Goal: Check status: Check status

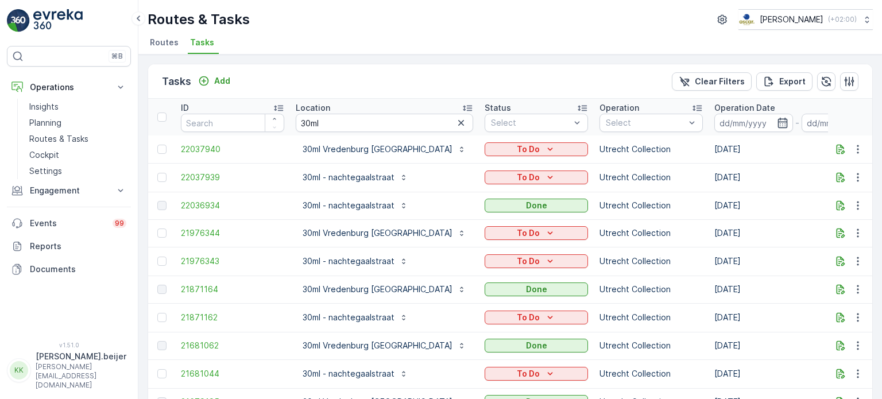
click at [166, 48] on li "Routes" at bounding box center [166, 44] width 36 height 20
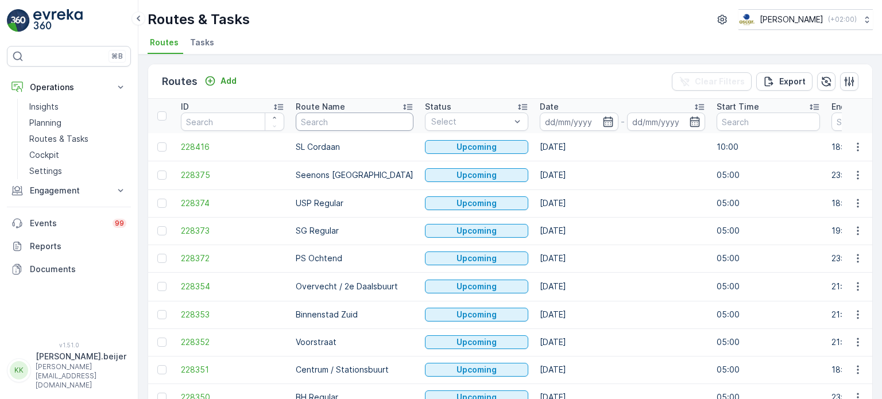
click at [331, 126] on input "text" at bounding box center [355, 122] width 118 height 18
type input "HF"
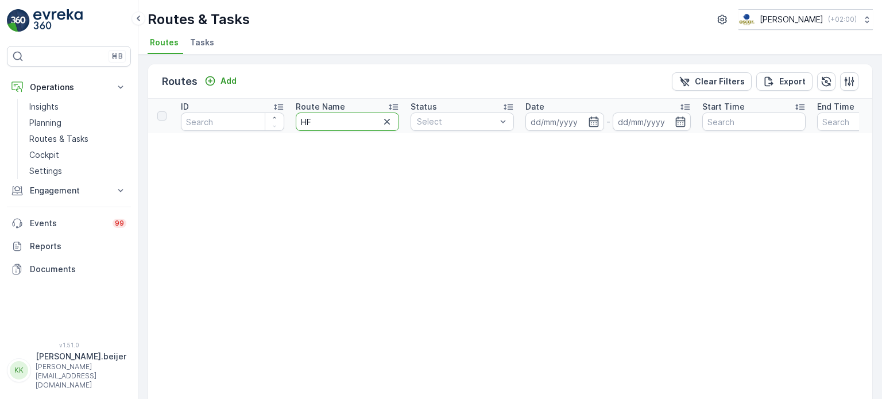
click at [322, 125] on input "HF" at bounding box center [347, 122] width 103 height 18
type input "H"
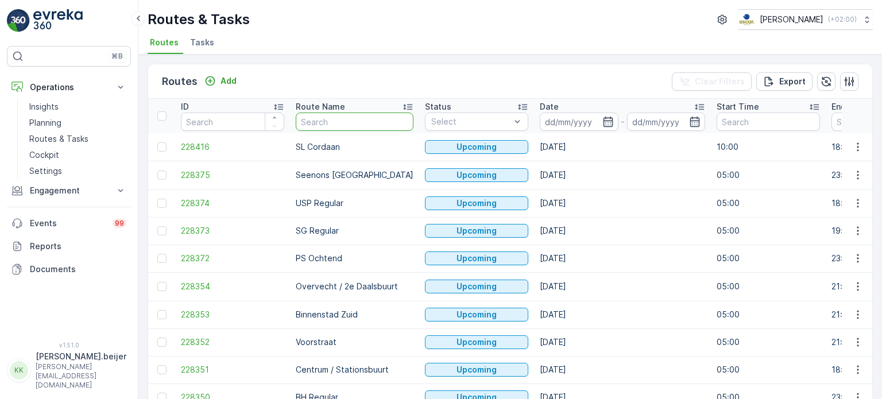
click at [331, 124] on input "text" at bounding box center [355, 122] width 118 height 18
type input "FH"
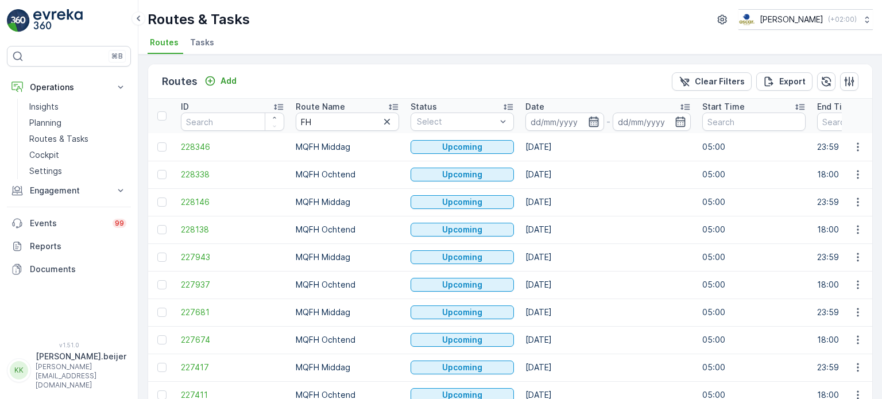
click at [589, 122] on icon "button" at bounding box center [594, 122] width 10 height 10
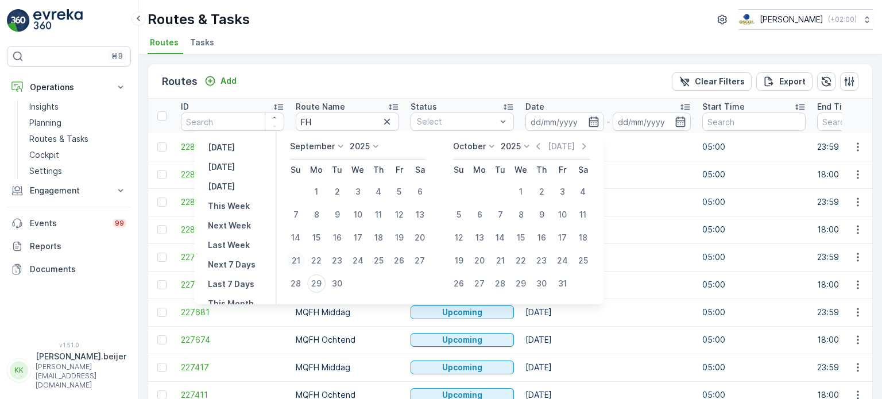
click at [295, 265] on div "21" at bounding box center [296, 261] width 18 height 18
type input "[DATE]"
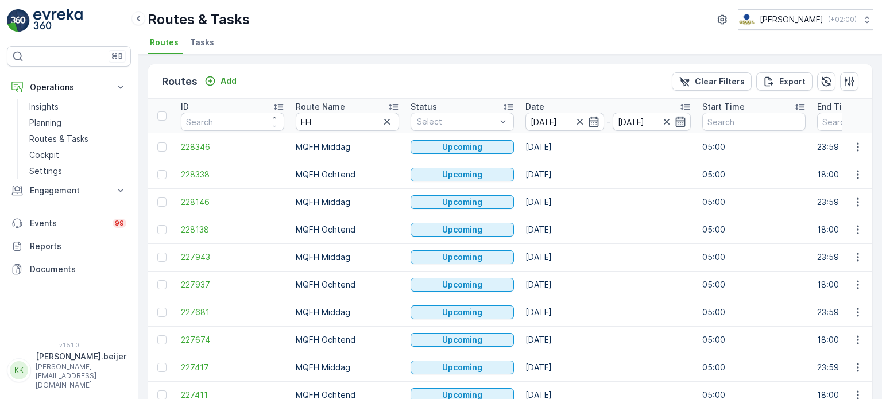
click at [678, 119] on icon "button" at bounding box center [680, 121] width 11 height 11
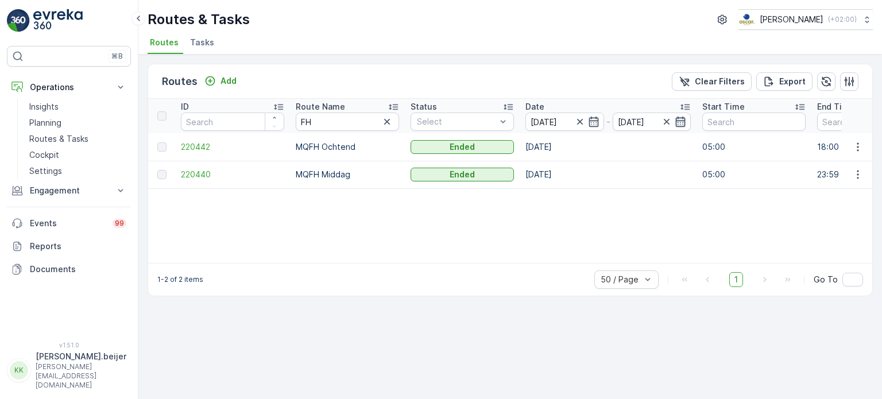
click at [678, 125] on icon "button" at bounding box center [680, 121] width 11 height 11
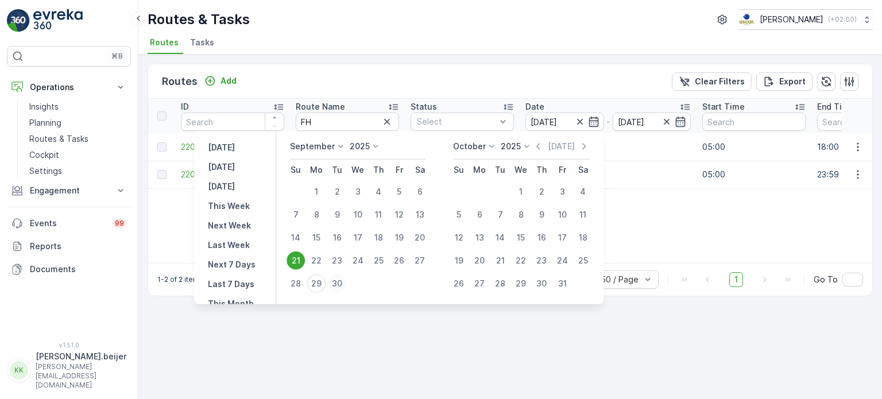
click at [338, 283] on div "30" at bounding box center [337, 283] width 18 height 18
type input "[DATE]"
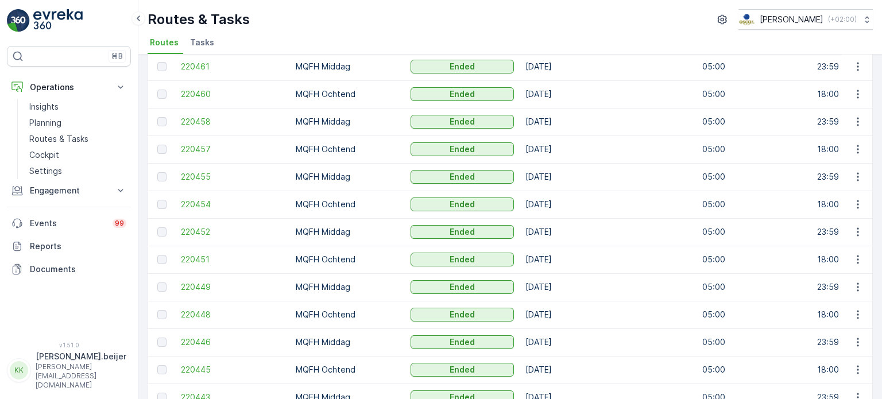
drag, startPoint x: 502, startPoint y: 190, endPoint x: 519, endPoint y: 181, distance: 19.5
click at [520, 181] on td "[DATE]" at bounding box center [608, 177] width 177 height 28
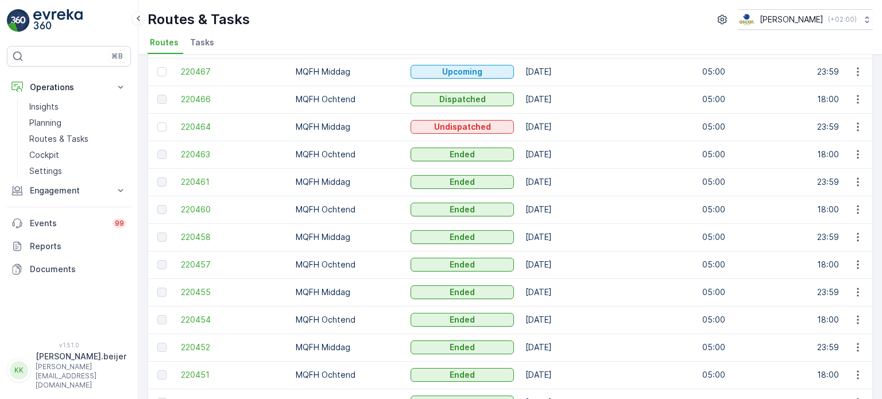
scroll to position [103, 0]
click at [188, 208] on span "220460" at bounding box center [232, 208] width 103 height 11
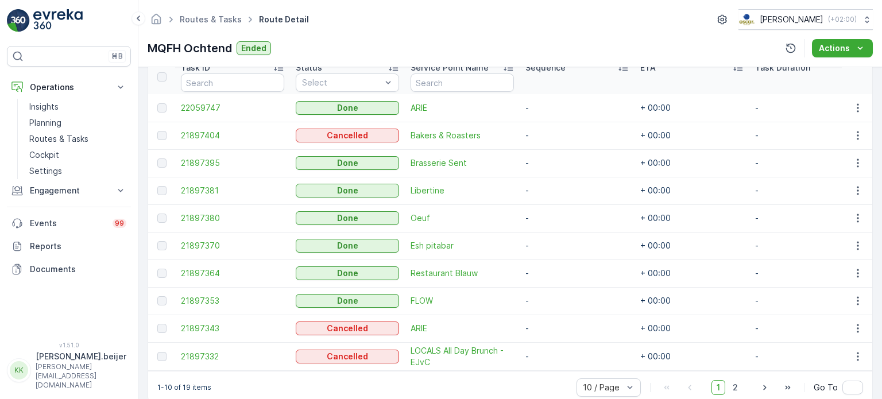
scroll to position [321, 0]
click at [210, 105] on span "22059747" at bounding box center [232, 107] width 103 height 11
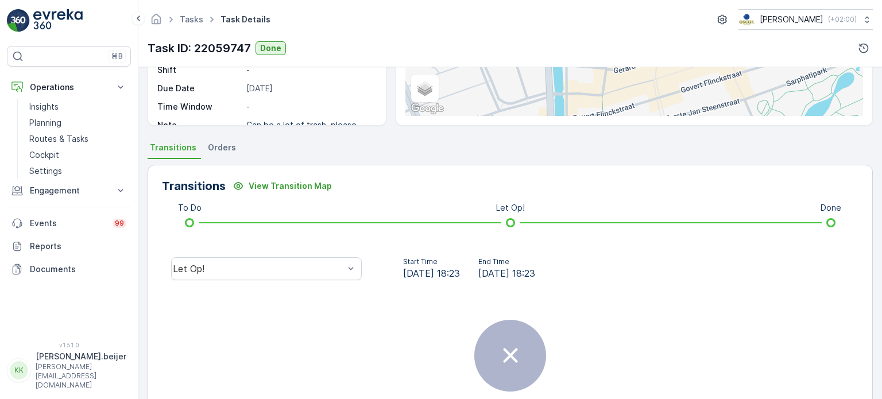
scroll to position [183, 0]
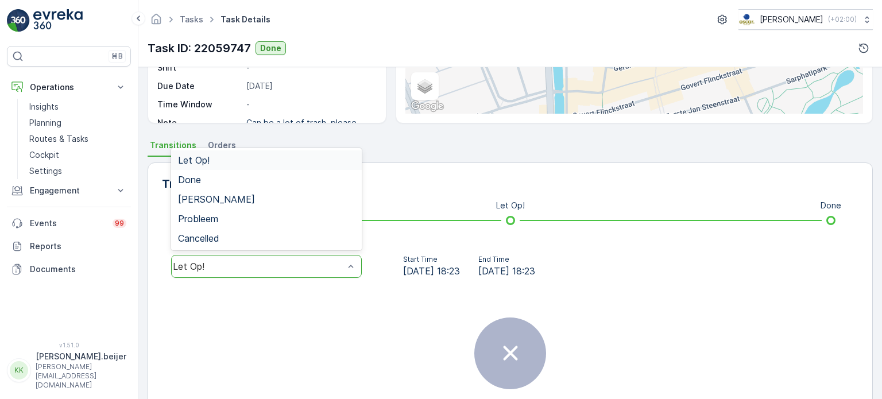
click at [345, 256] on div at bounding box center [350, 267] width 11 height 22
click at [205, 179] on div "Done" at bounding box center [266, 180] width 177 height 10
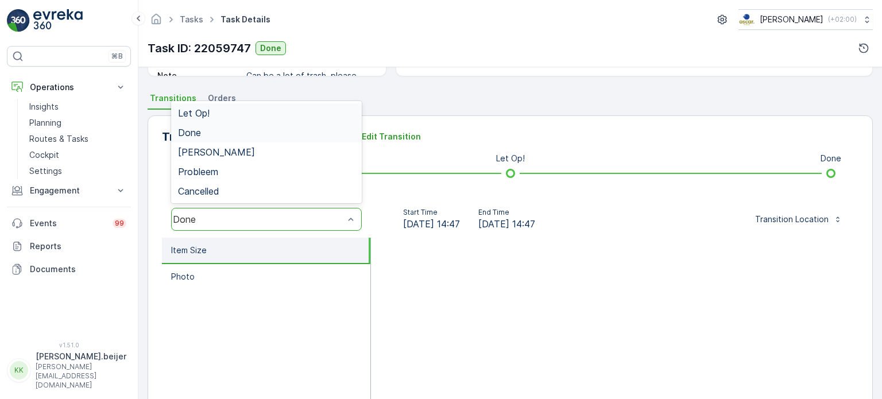
scroll to position [231, 0]
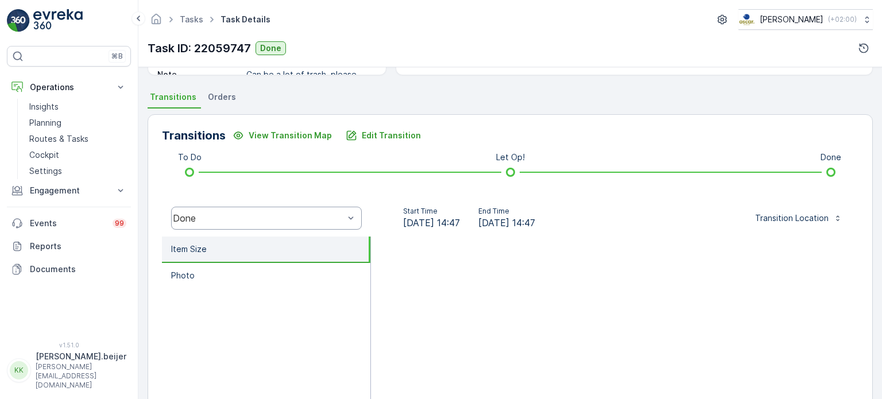
click at [210, 95] on span "Orders" at bounding box center [222, 96] width 28 height 11
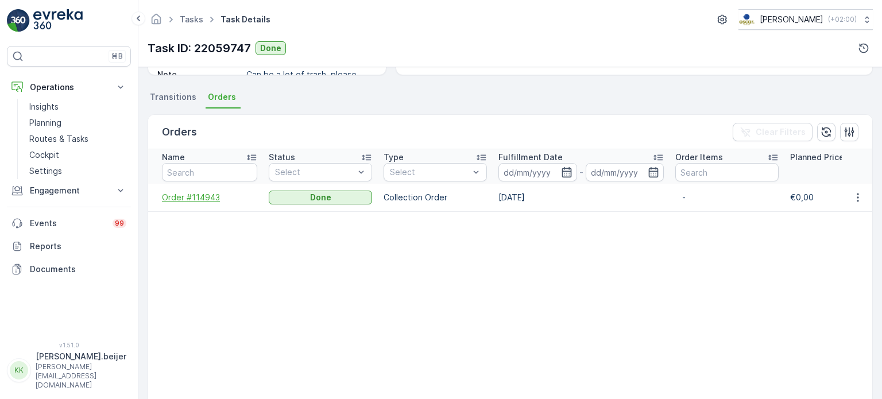
click at [185, 198] on span "Order #114943" at bounding box center [209, 197] width 95 height 11
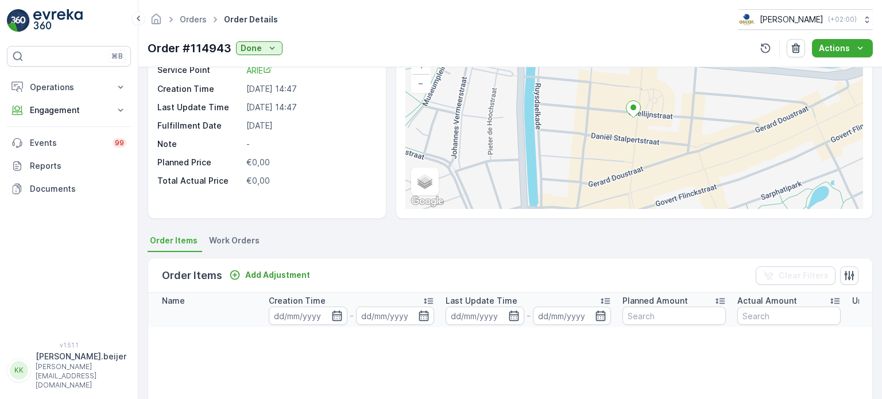
scroll to position [69, 0]
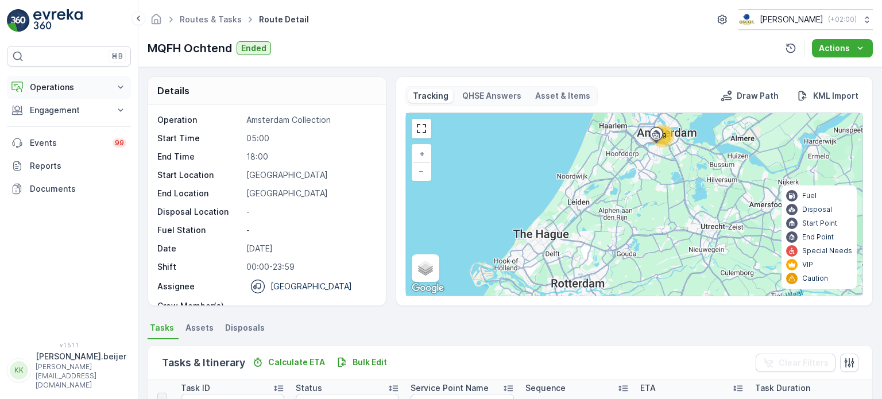
click at [118, 87] on icon at bounding box center [120, 87] width 11 height 11
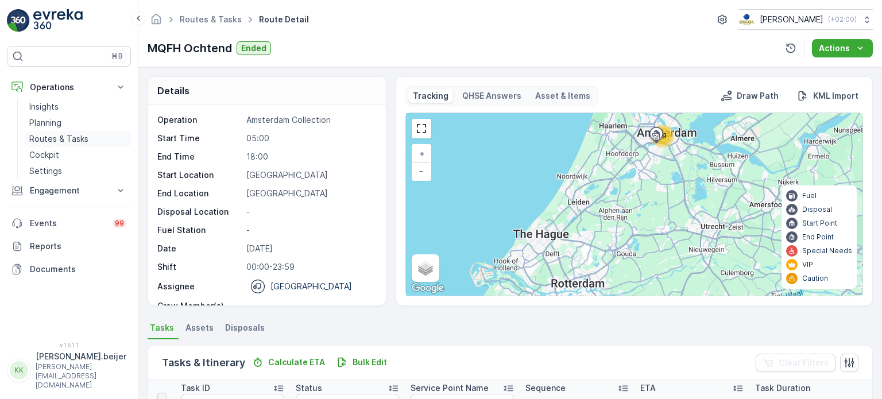
click at [77, 141] on p "Routes & Tasks" at bounding box center [58, 138] width 59 height 11
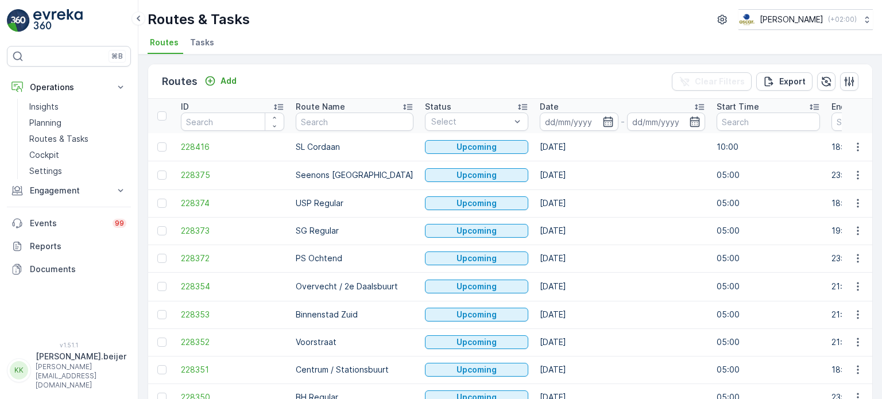
click at [206, 45] on span "Tasks" at bounding box center [202, 42] width 24 height 11
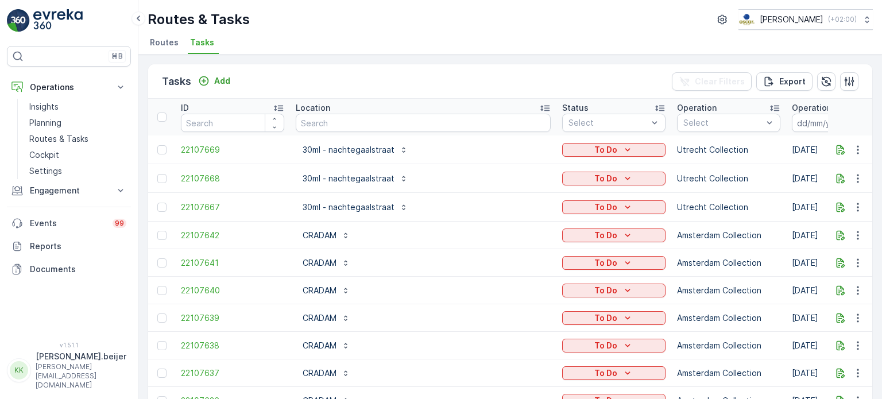
click at [343, 121] on input "text" at bounding box center [423, 123] width 255 height 18
type input "Arie"
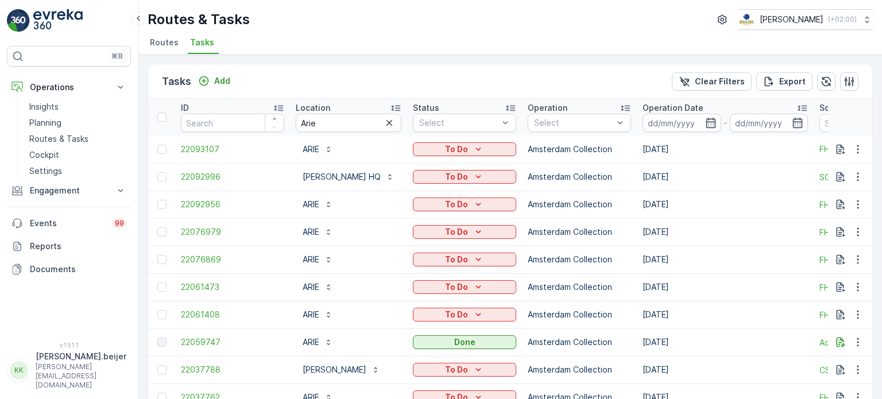
click at [808, 107] on icon at bounding box center [801, 107] width 11 height 11
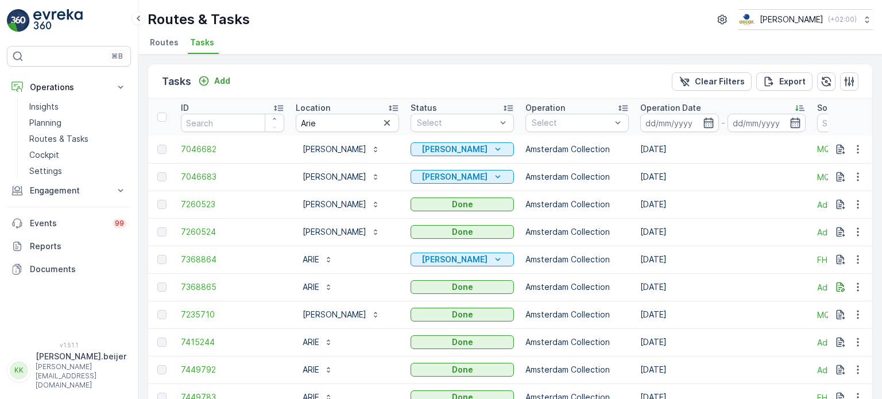
click at [797, 107] on icon at bounding box center [796, 109] width 3 height 6
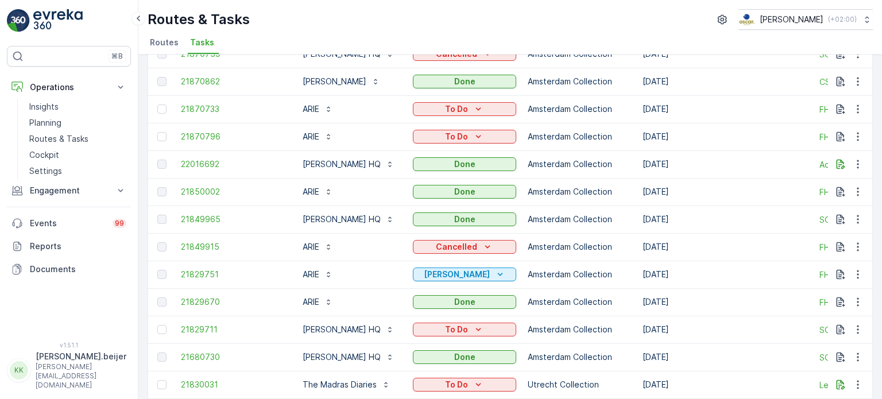
scroll to position [893, 0]
click at [204, 189] on span "21850002" at bounding box center [232, 192] width 103 height 11
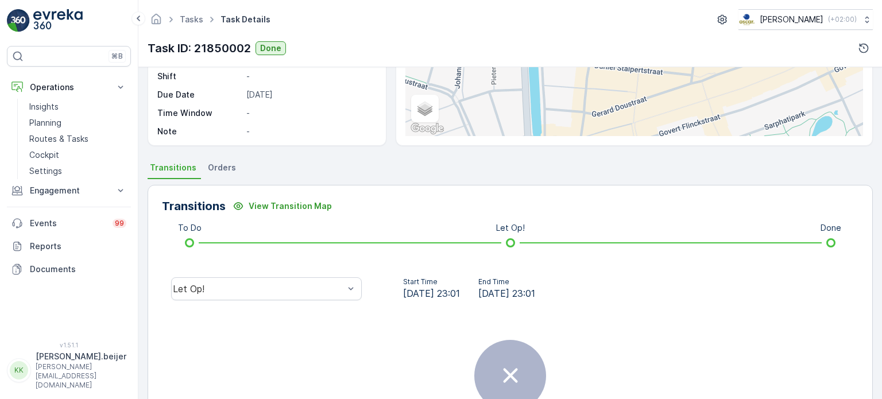
scroll to position [160, 0]
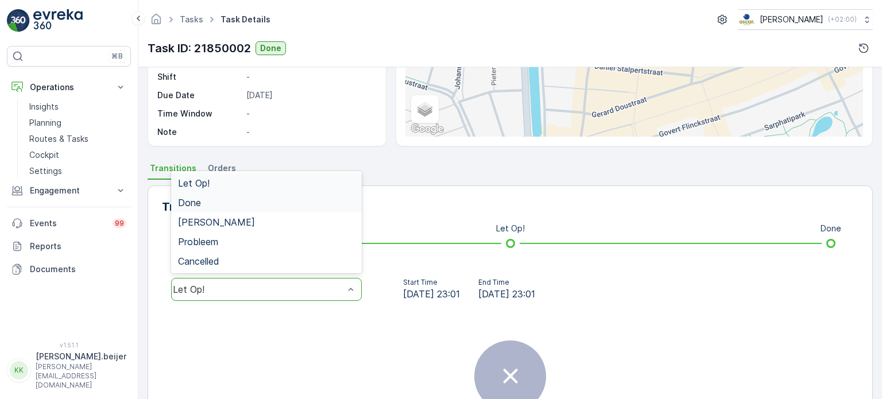
click at [191, 203] on span "Done" at bounding box center [189, 203] width 23 height 10
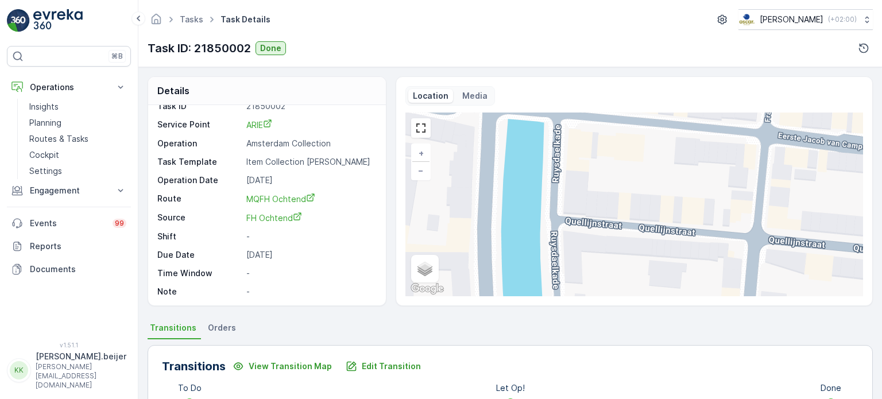
scroll to position [0, 0]
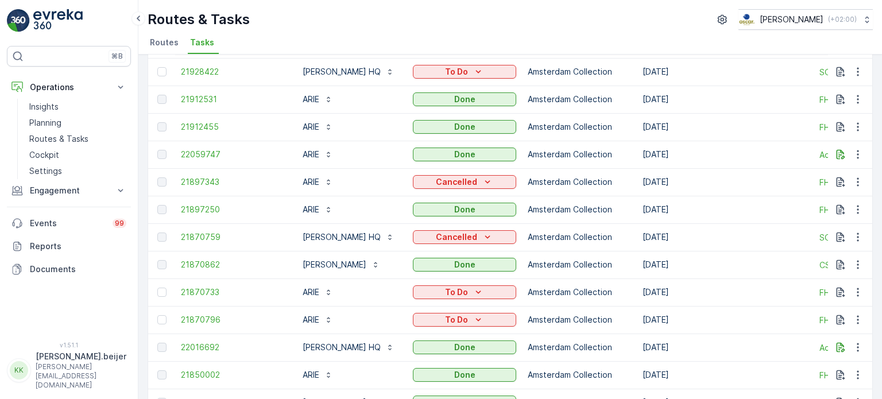
scroll to position [711, 0]
click at [199, 208] on span "21897250" at bounding box center [232, 209] width 103 height 11
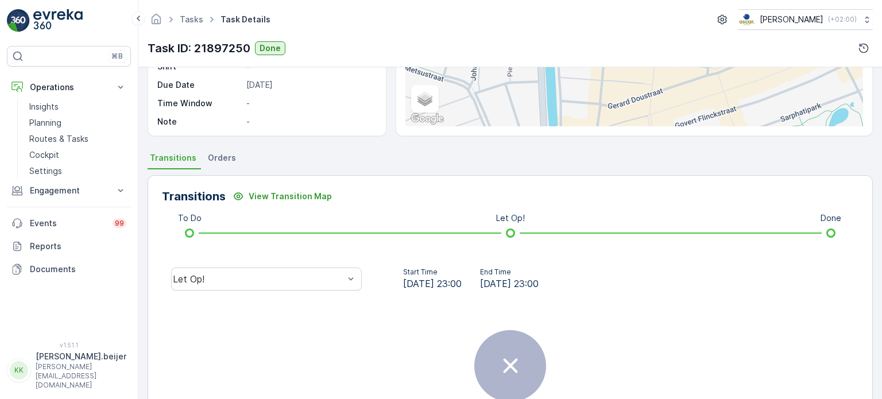
scroll to position [266, 0]
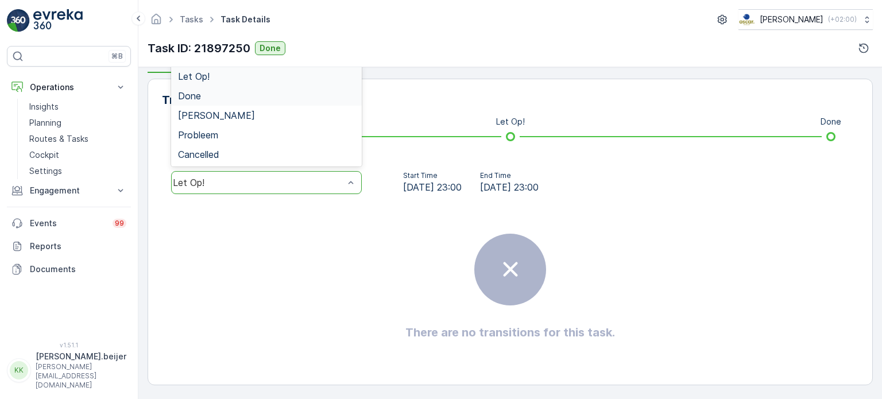
click at [198, 99] on span "Done" at bounding box center [189, 96] width 23 height 10
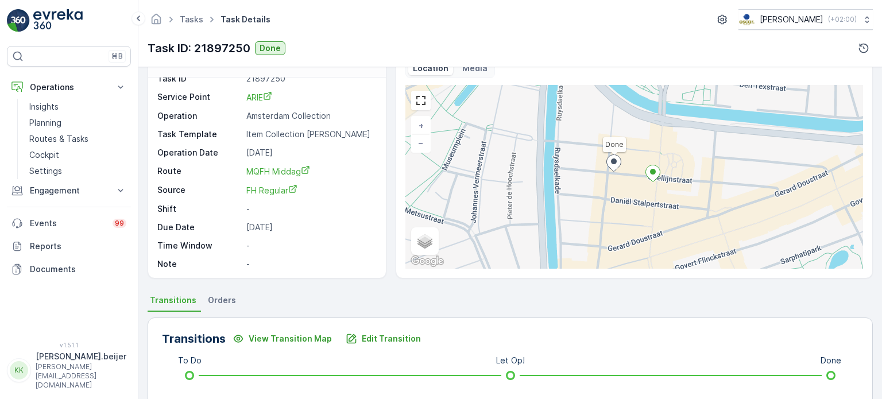
scroll to position [11, 0]
